Goal: Task Accomplishment & Management: Manage account settings

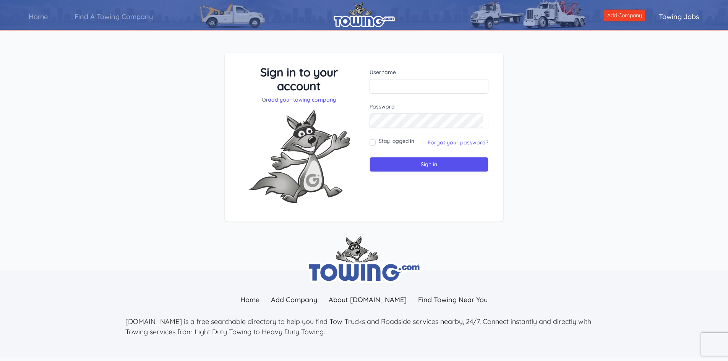
click at [379, 87] on input "text" at bounding box center [428, 86] width 119 height 15
click at [387, 92] on input "text" at bounding box center [428, 86] width 119 height 15
type input "[EMAIL_ADDRESS][DOMAIN_NAME]"
click at [452, 141] on link "Forgot your password?" at bounding box center [457, 142] width 61 height 7
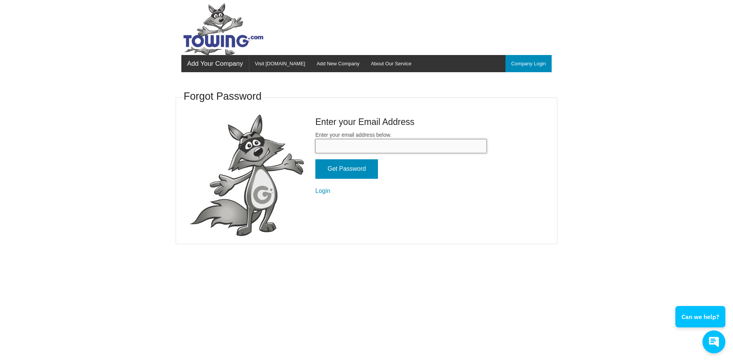
click at [338, 145] on input "Enter your email address below." at bounding box center [402, 146] width 172 height 14
type input "5startowing611@gmail.com"
click at [343, 162] on input "Get Password" at bounding box center [347, 168] width 63 height 19
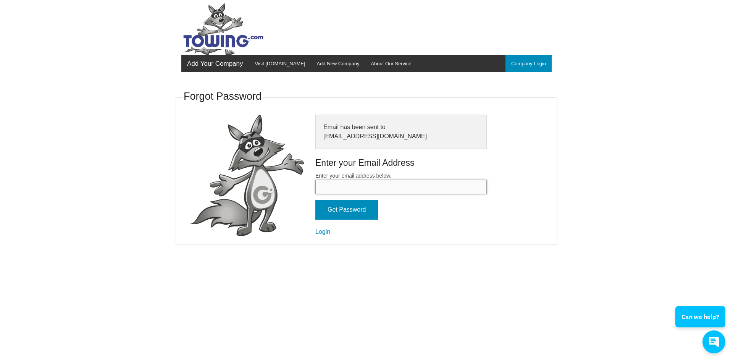
click at [336, 186] on input "Enter your email address below." at bounding box center [402, 187] width 172 height 14
click at [524, 66] on link "Company Login" at bounding box center [529, 63] width 46 height 17
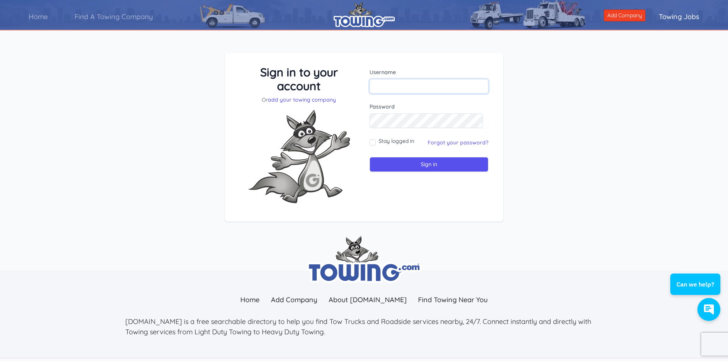
click at [389, 85] on input "text" at bounding box center [428, 86] width 119 height 15
type input "5startowing611@gmail.com"
click at [396, 112] on div "Password" at bounding box center [428, 115] width 119 height 25
click at [403, 163] on input "Sign in" at bounding box center [428, 164] width 119 height 15
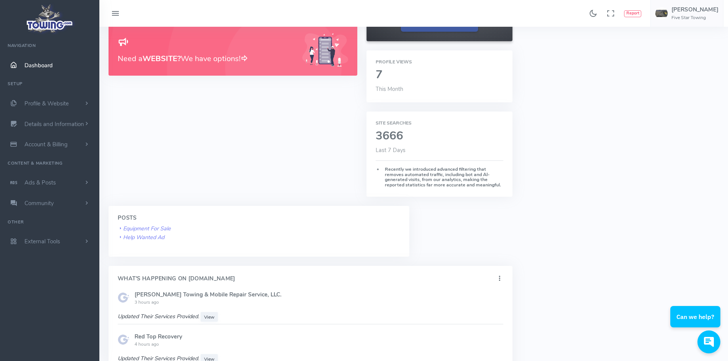
scroll to position [267, 0]
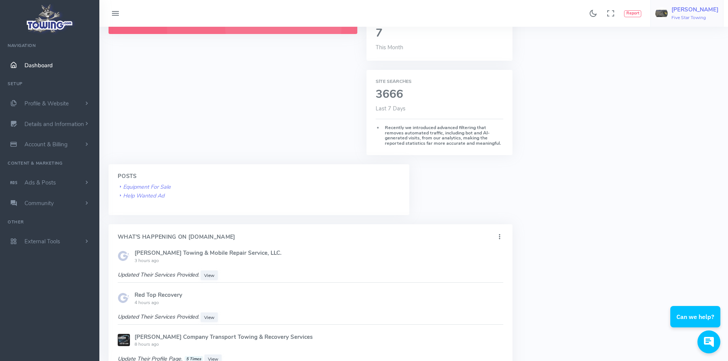
click at [692, 15] on h6 "Five Star Towing" at bounding box center [694, 17] width 47 height 5
click at [680, 46] on span "Account Settings" at bounding box center [683, 46] width 42 height 8
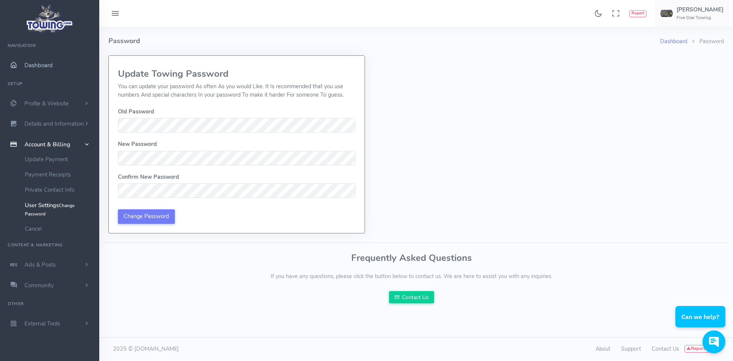
click at [32, 64] on span "Dashboard" at bounding box center [38, 65] width 28 height 8
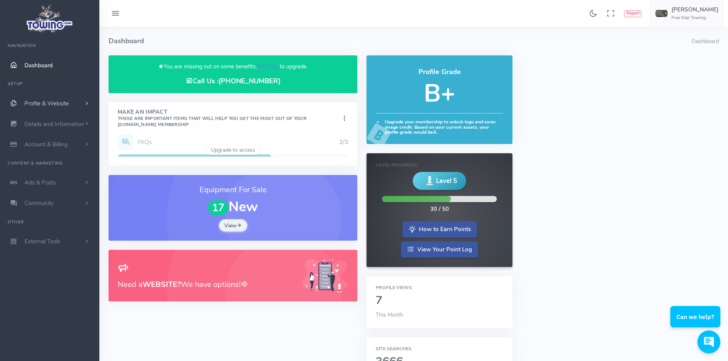
click at [42, 102] on span "Profile & Website" at bounding box center [46, 104] width 44 height 8
click at [46, 262] on link "Account & Billing" at bounding box center [49, 267] width 99 height 21
click at [36, 227] on link "Cancel" at bounding box center [59, 228] width 80 height 15
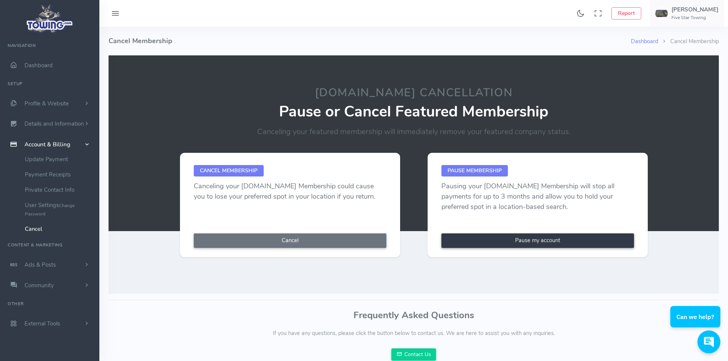
click at [521, 240] on link "Pause my account" at bounding box center [537, 240] width 193 height 15
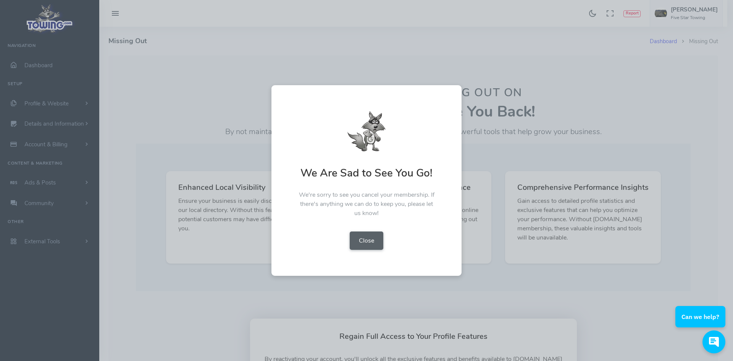
click at [372, 239] on button "Close" at bounding box center [367, 240] width 34 height 18
